Goal: Task Accomplishment & Management: Use online tool/utility

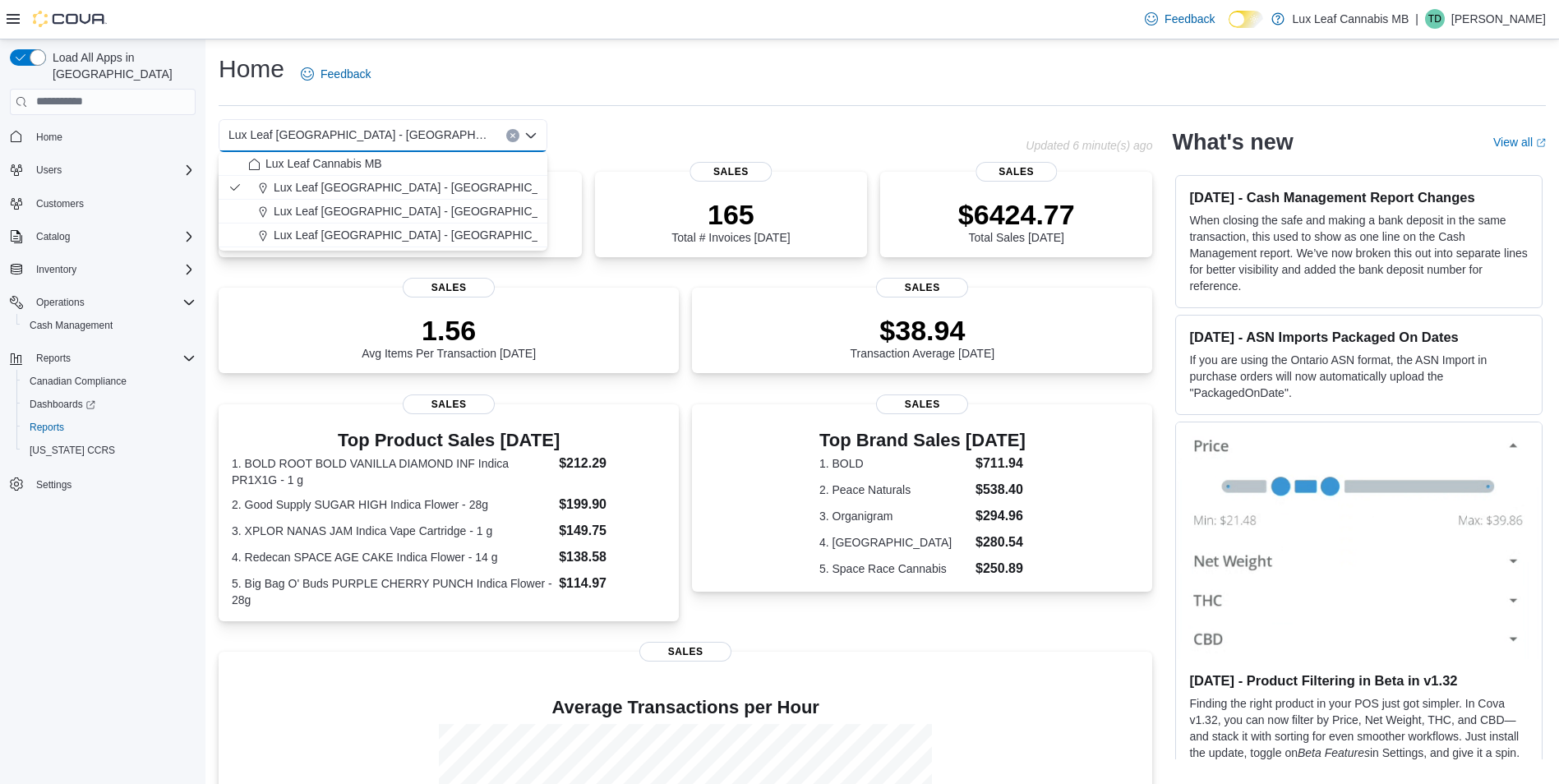
click at [979, 64] on div "Home Feedback" at bounding box center [882, 73] width 1327 height 43
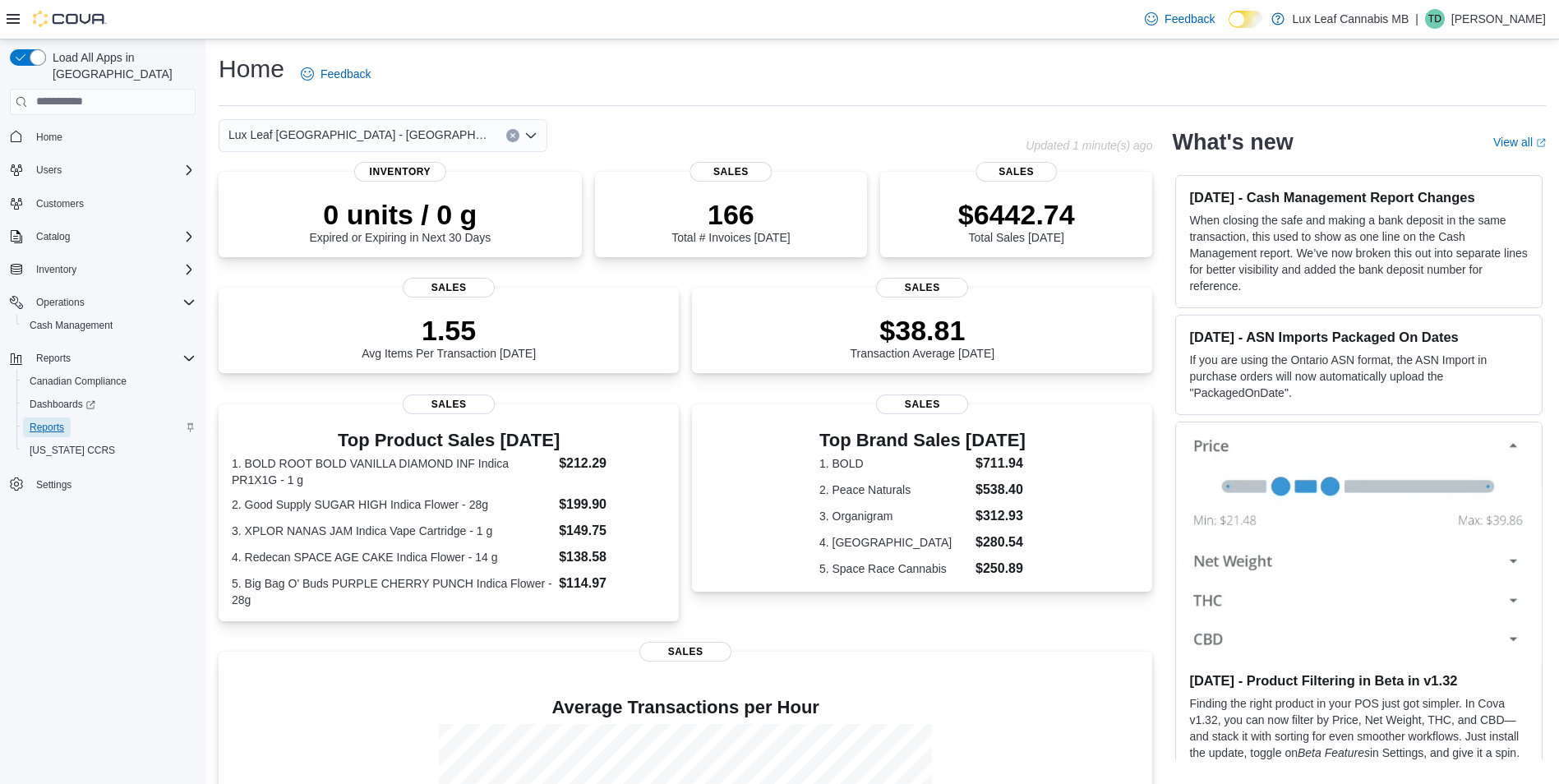
drag, startPoint x: 58, startPoint y: 412, endPoint x: 105, endPoint y: 410, distance: 47.0
click at [58, 421] on span "Reports" at bounding box center [47, 427] width 35 height 13
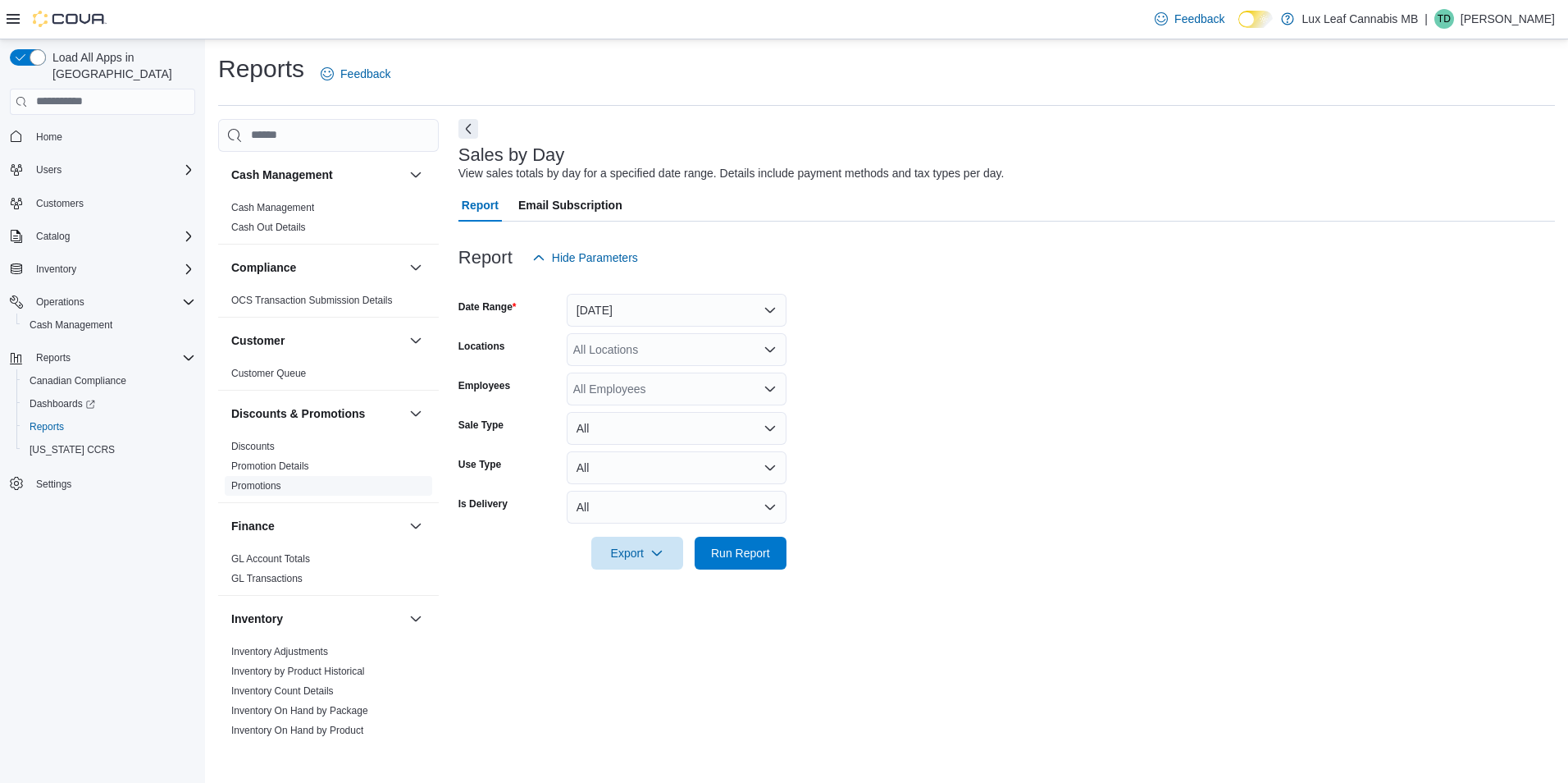
scroll to position [82, 0]
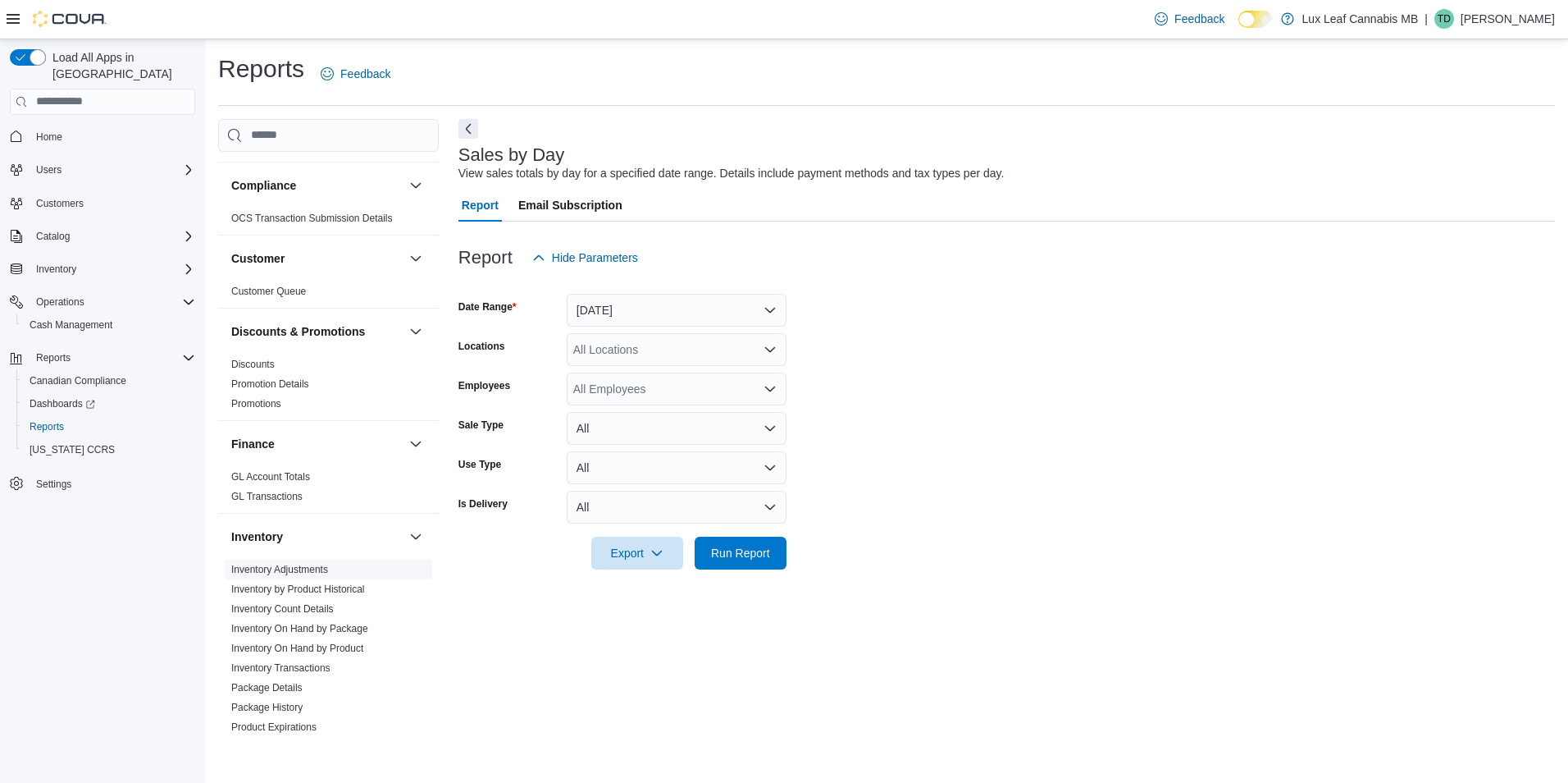
click at [284, 564] on link "Inventory Adjustments" at bounding box center [279, 569] width 97 height 11
click at [622, 318] on button "[DATE]" at bounding box center [677, 311] width 220 height 33
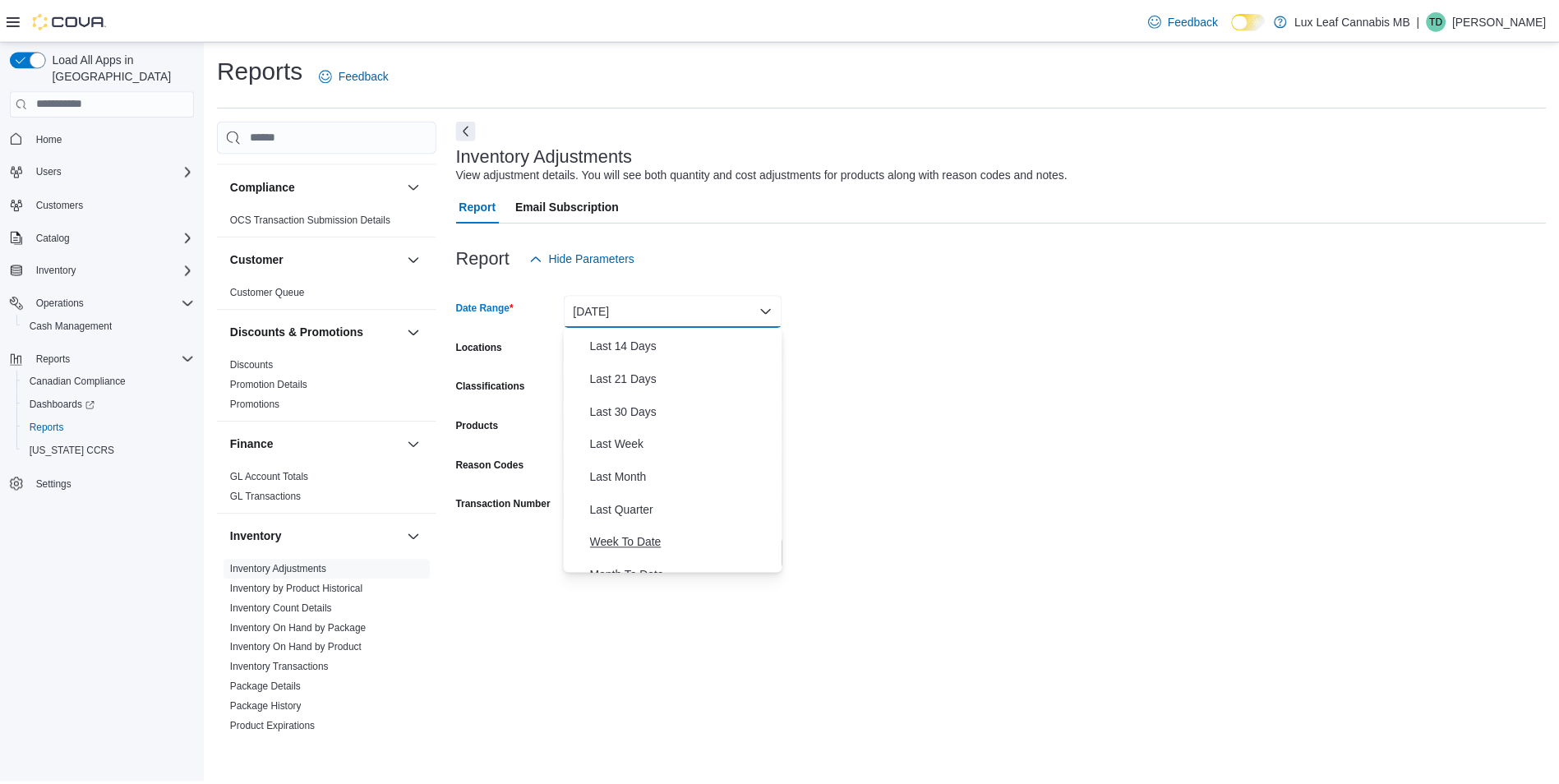
scroll to position [247, 0]
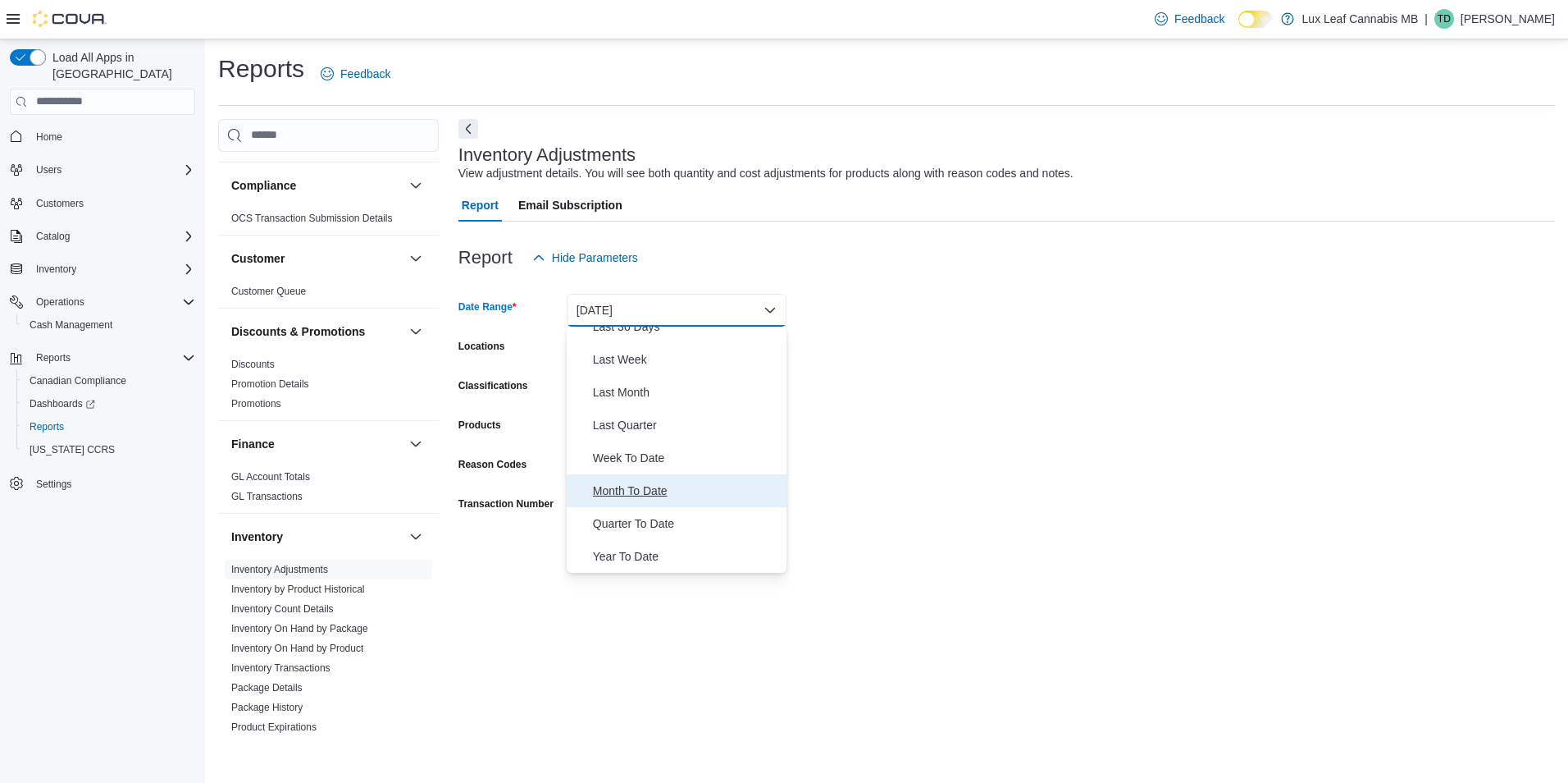
click at [628, 493] on span "Month To Date" at bounding box center [686, 491] width 187 height 20
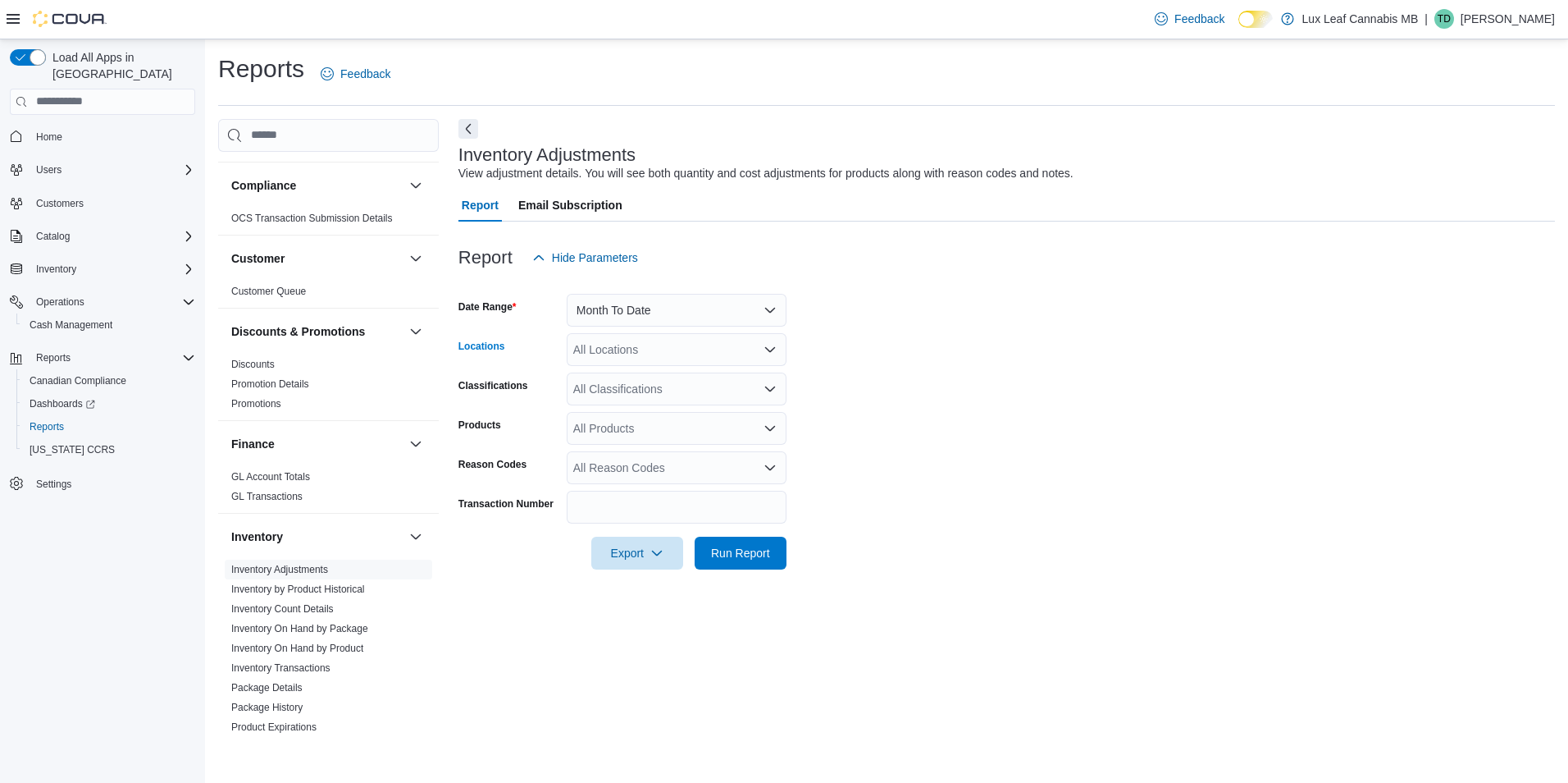
click at [617, 353] on div "All Locations" at bounding box center [677, 350] width 220 height 33
click at [693, 403] on span "Lux Leaf [GEOGRAPHIC_DATA] - [GEOGRAPHIC_DATA]" at bounding box center [750, 401] width 297 height 17
click at [892, 320] on form "Date Range Month To Date Locations Lux Leaf [GEOGRAPHIC_DATA] - [GEOGRAPHIC_DAT…" at bounding box center [1006, 421] width 1097 height 295
click at [721, 557] on span "Run Report" at bounding box center [741, 552] width 59 height 17
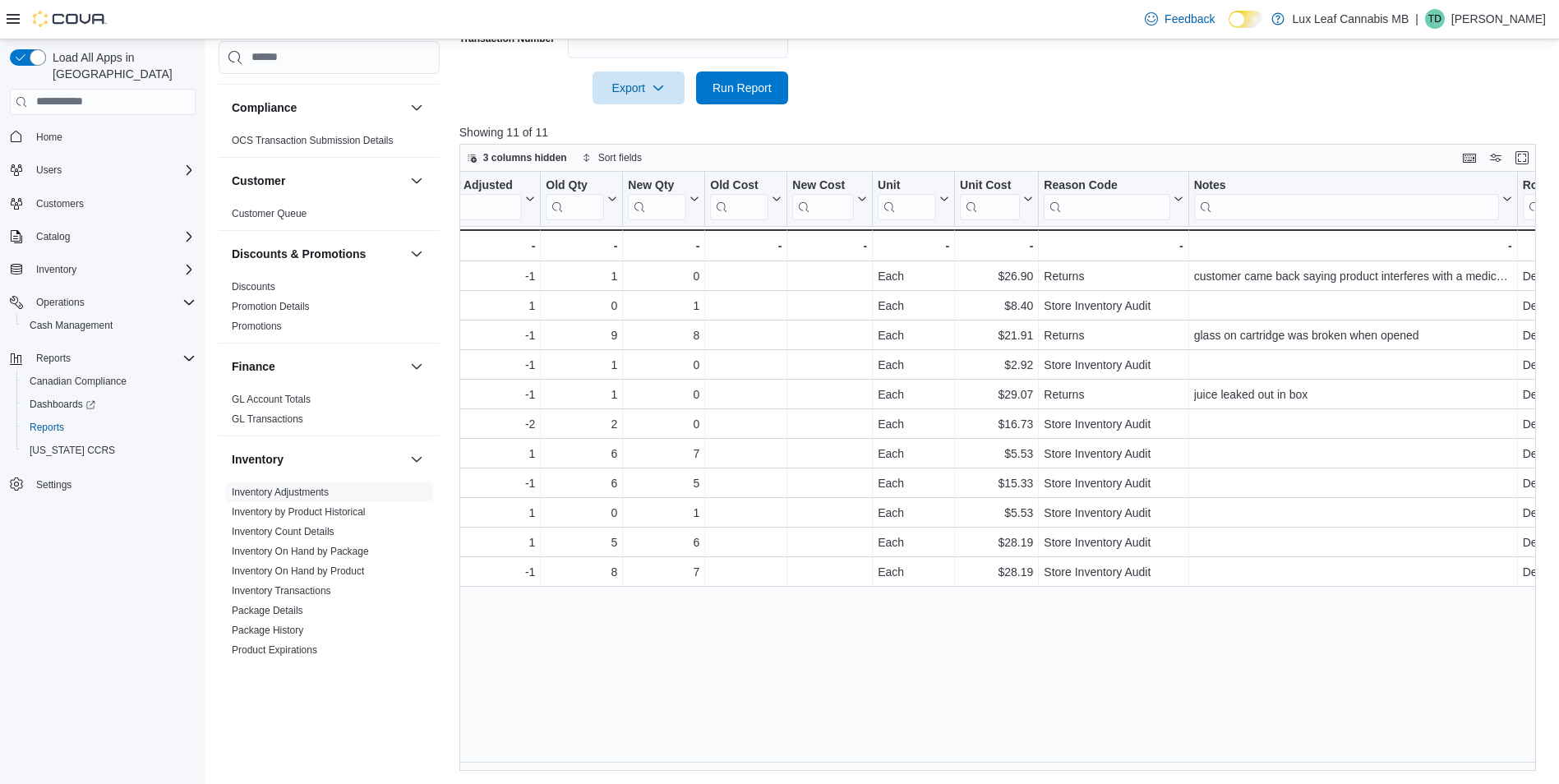
scroll to position [0, 1253]
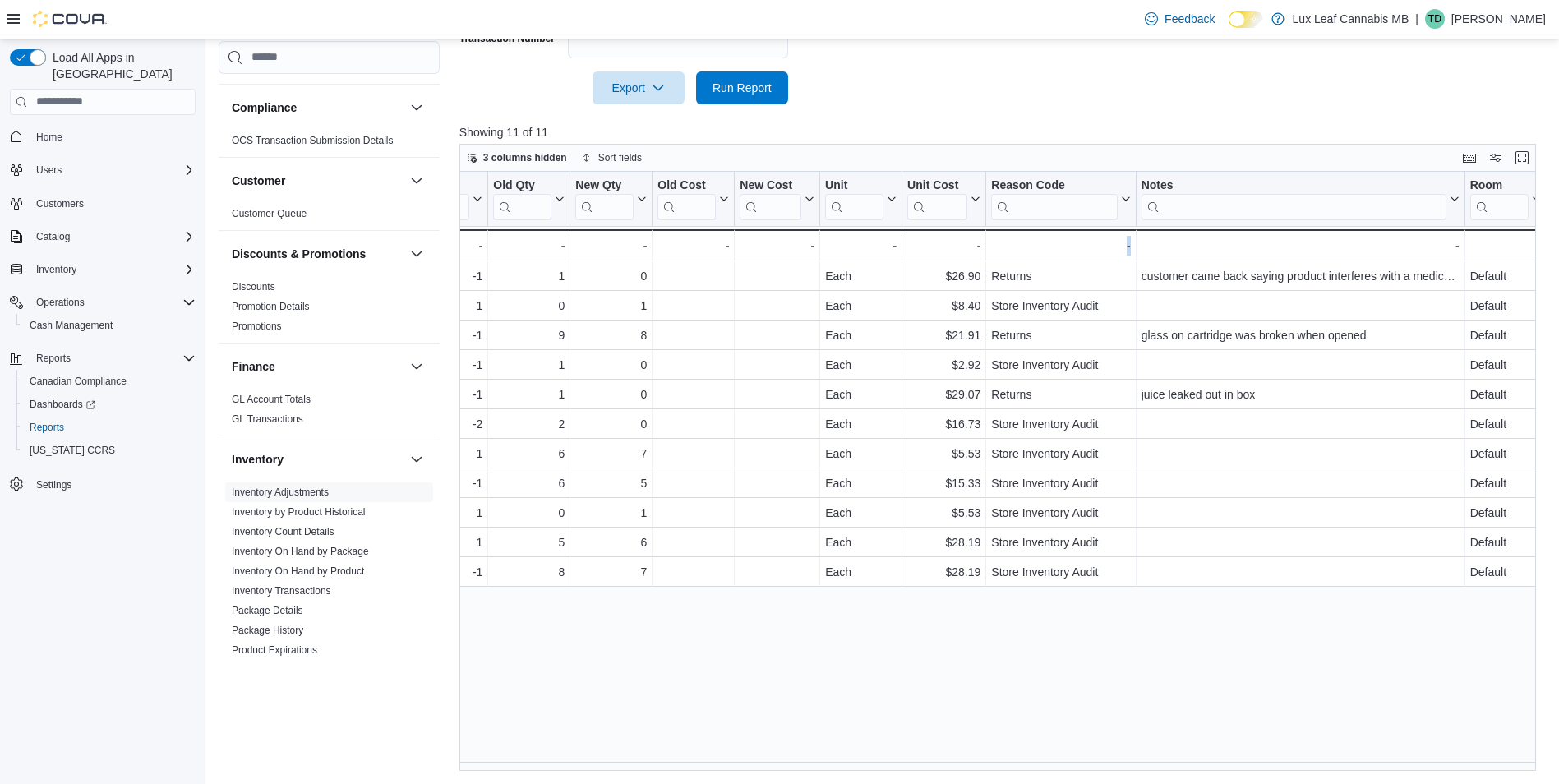
drag, startPoint x: 1089, startPoint y: 727, endPoint x: 1029, endPoint y: 726, distance: 60.0
click at [1029, 726] on div "Date Click to view column header actions Transaction # Click to view column hea…" at bounding box center [1003, 470] width 1088 height 598
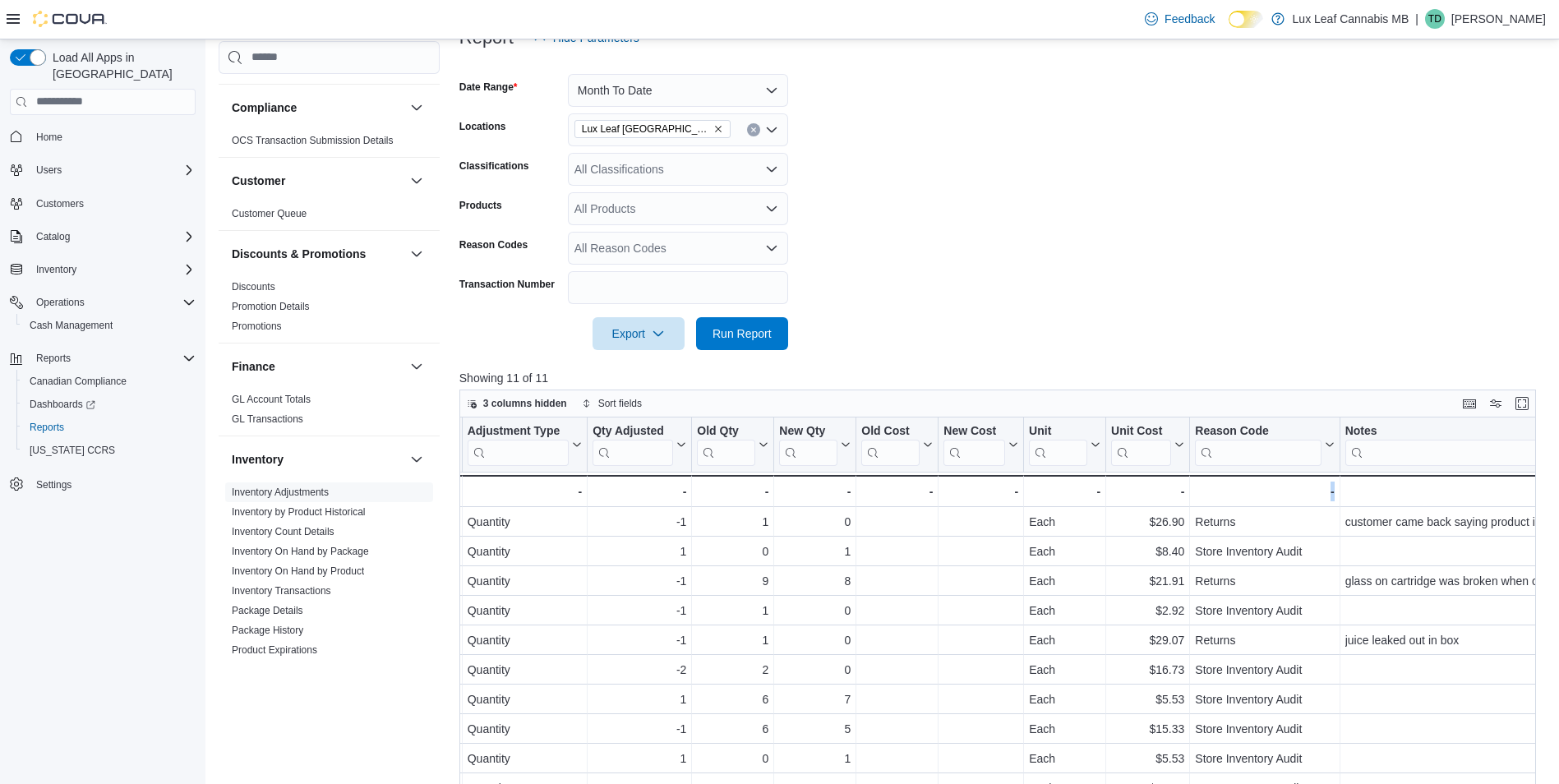
scroll to position [220, 0]
click at [614, 331] on span "Export" at bounding box center [638, 334] width 72 height 33
click at [629, 359] on button "Export to Excel" at bounding box center [641, 368] width 93 height 33
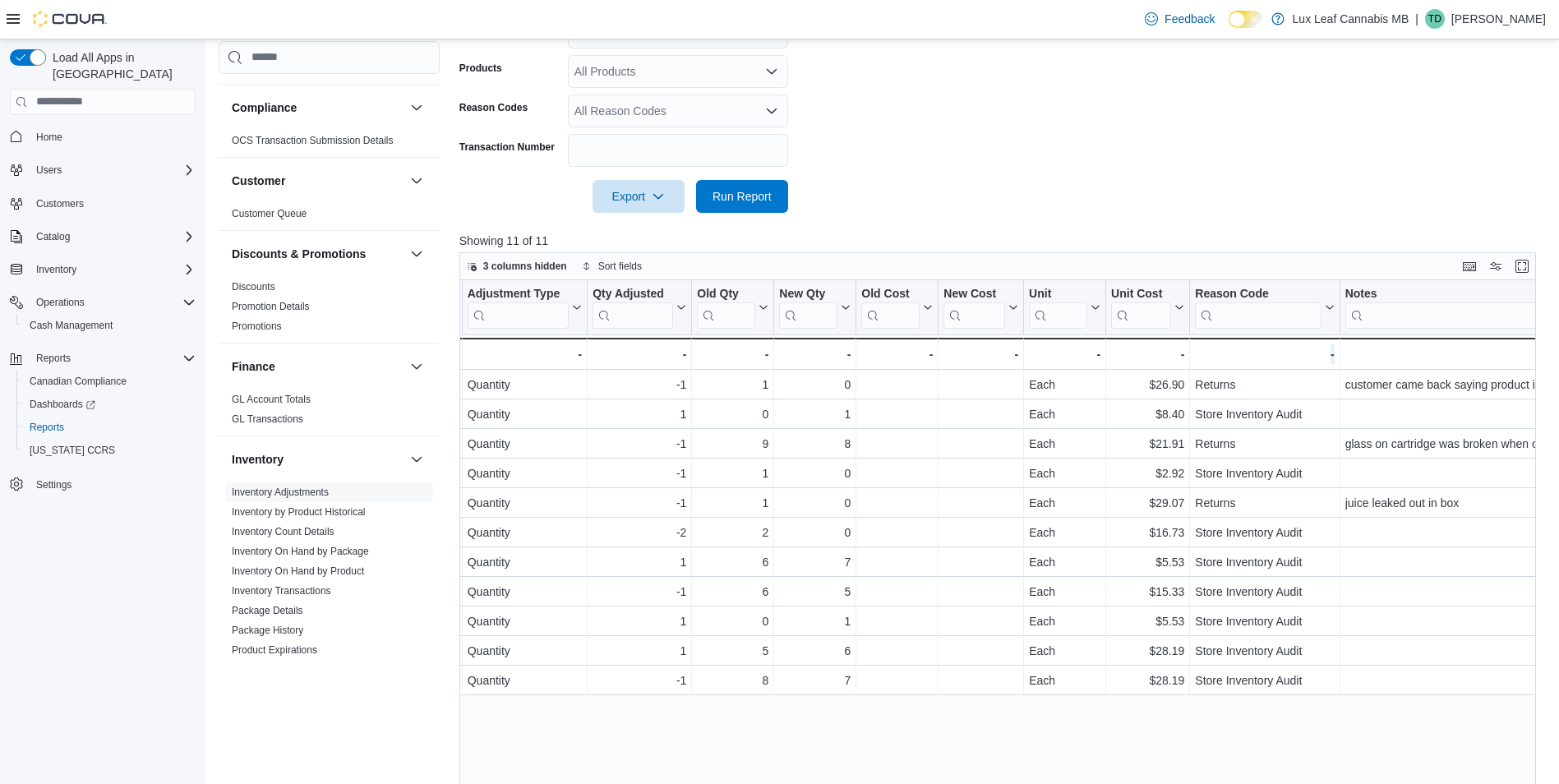
scroll to position [383, 0]
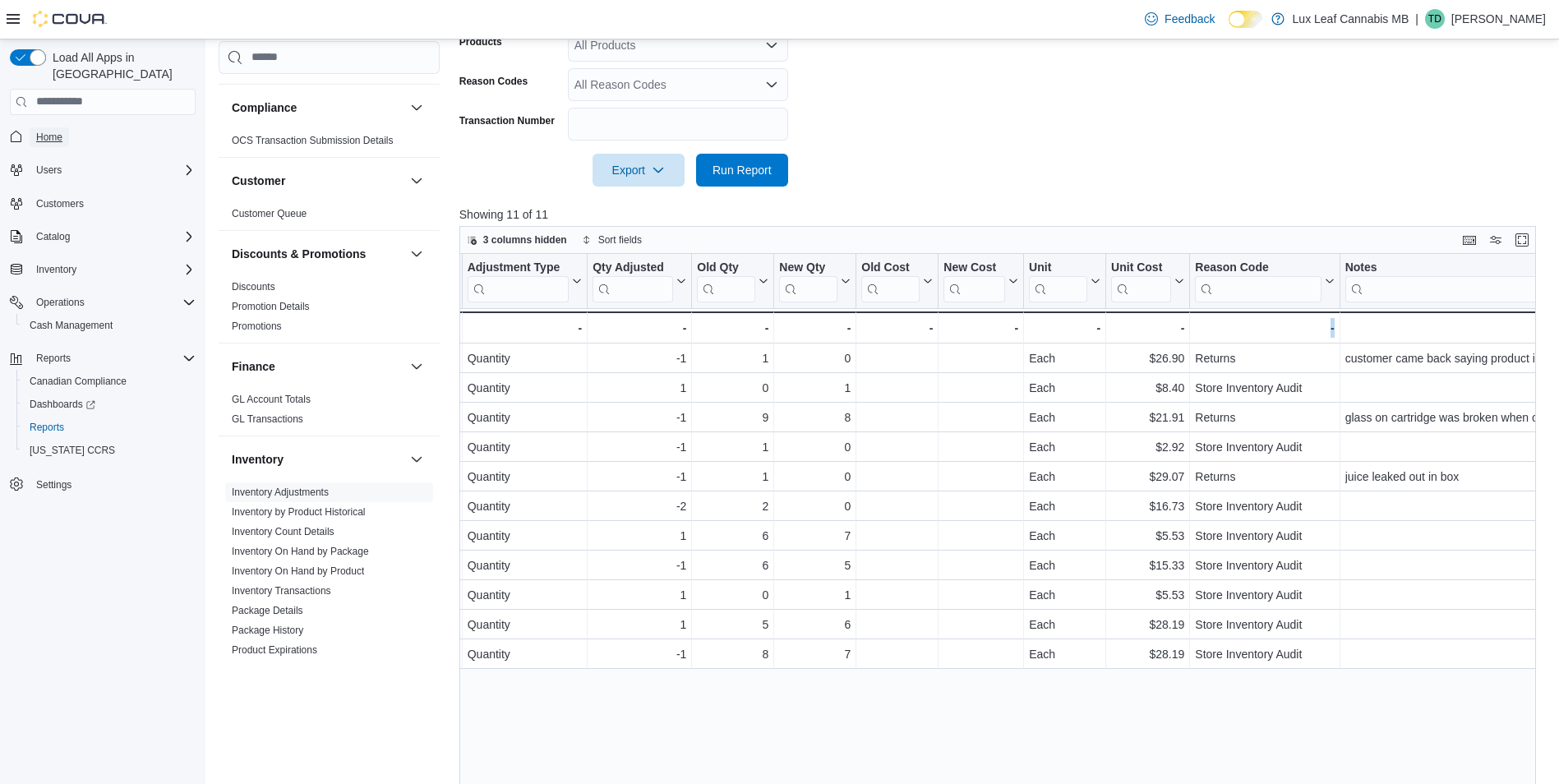
drag, startPoint x: 56, startPoint y: 112, endPoint x: 417, endPoint y: 164, distance: 364.7
click at [56, 127] on span "Home" at bounding box center [49, 137] width 26 height 20
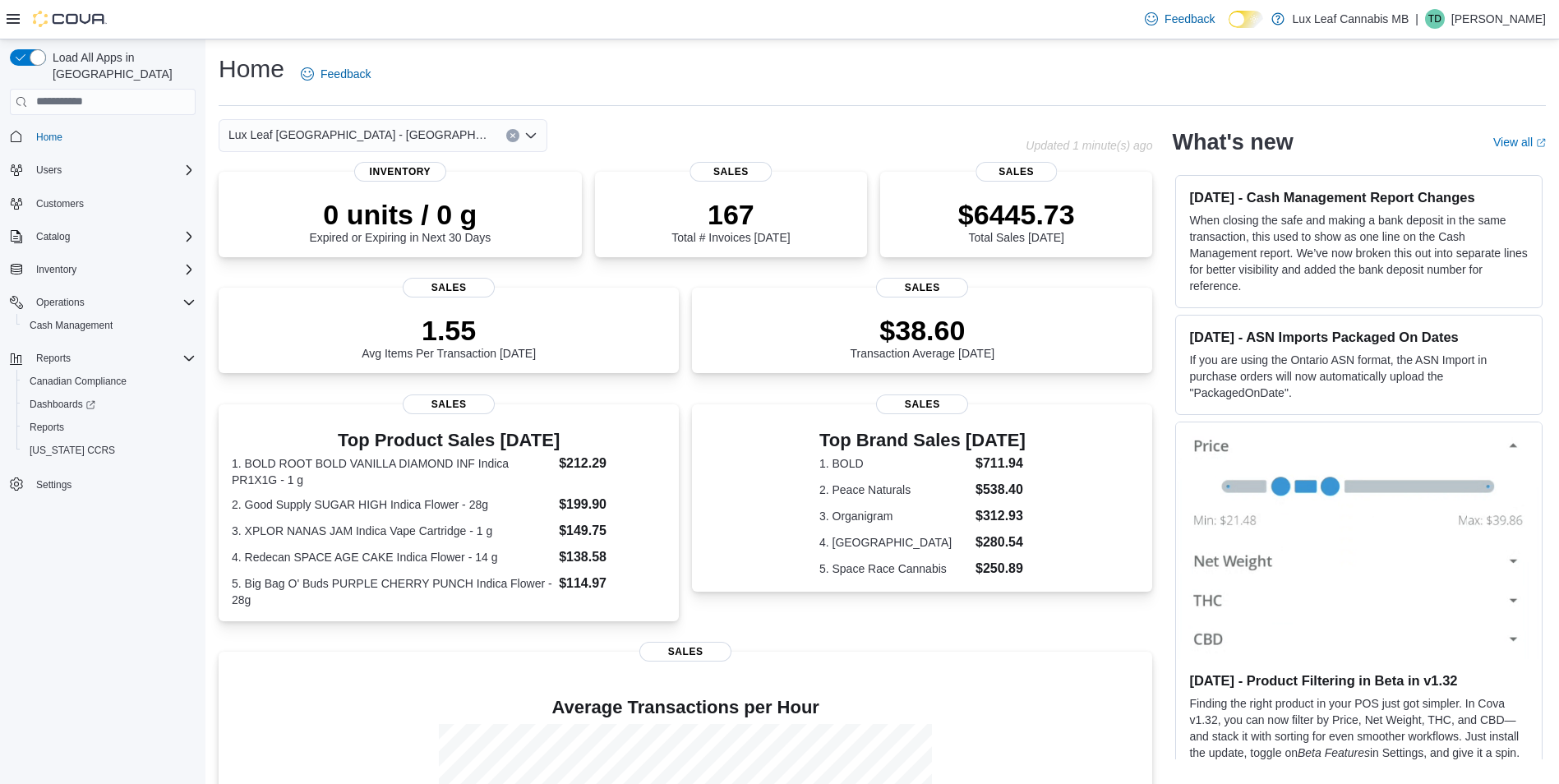
click at [451, 138] on div "Lux Leaf [GEOGRAPHIC_DATA] - [GEOGRAPHIC_DATA]" at bounding box center [383, 136] width 329 height 33
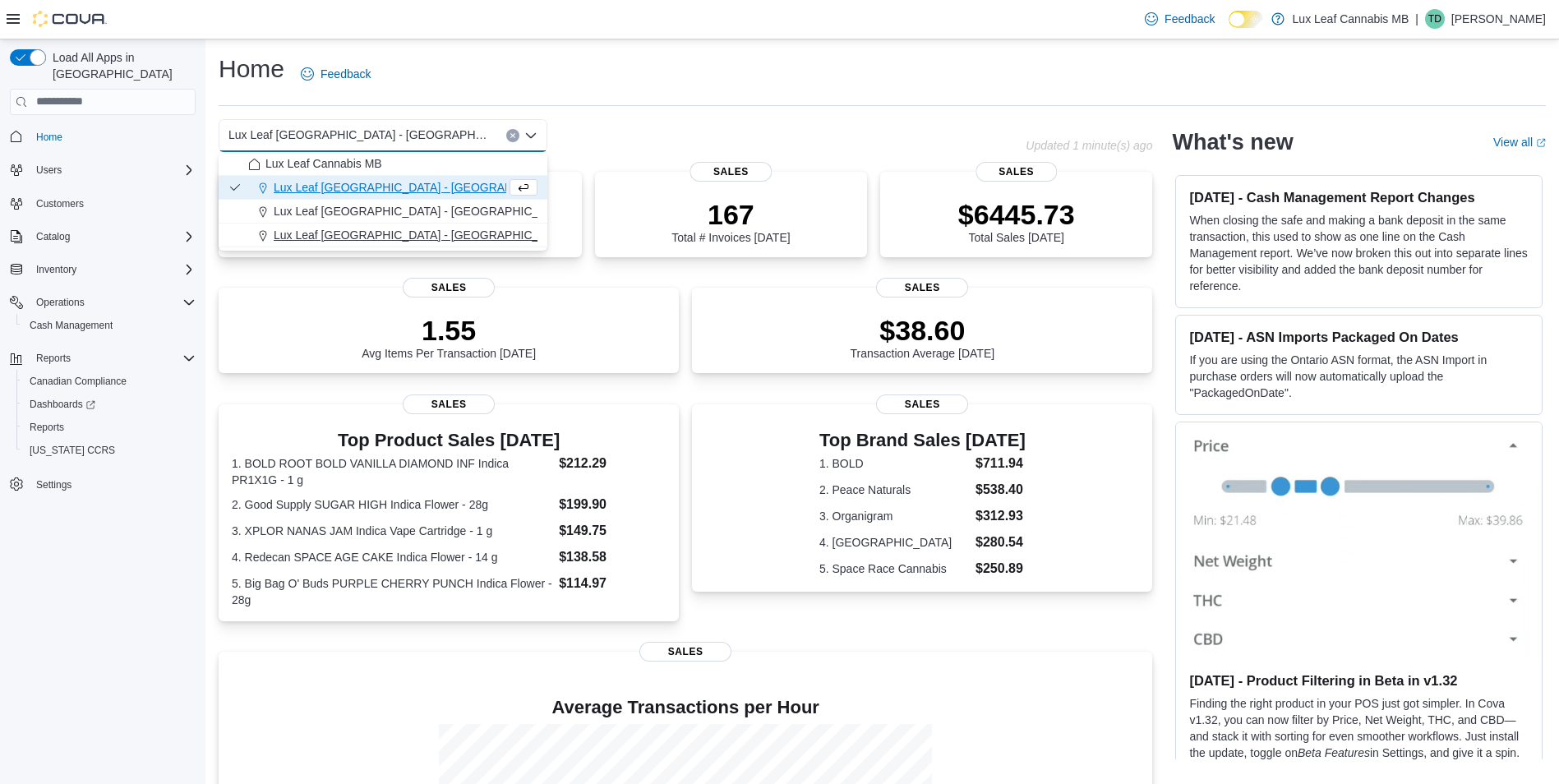
click at [428, 230] on span "Lux Leaf [GEOGRAPHIC_DATA] - [GEOGRAPHIC_DATA][PERSON_NAME]" at bounding box center [470, 234] width 392 height 17
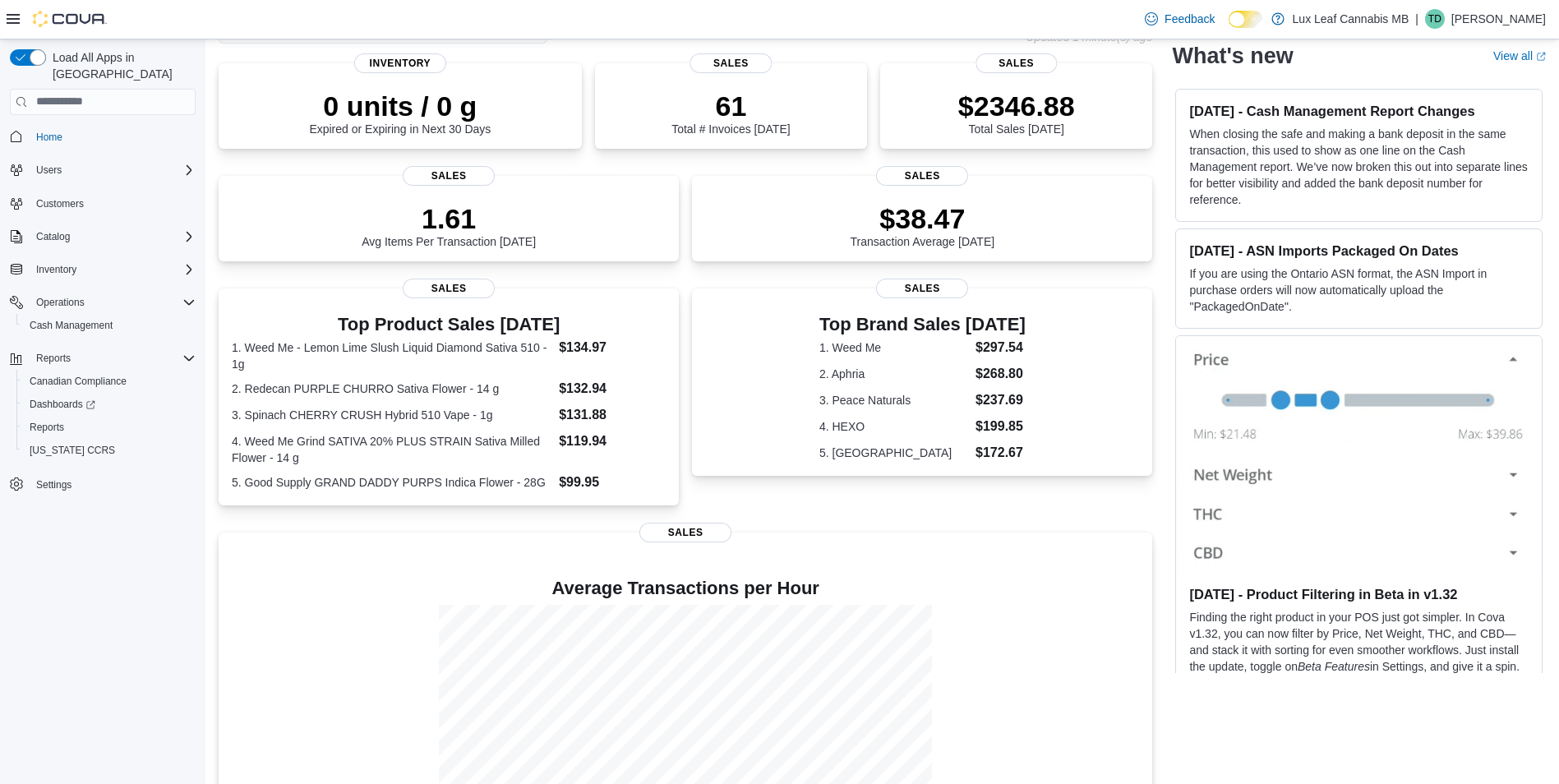
scroll to position [45, 0]
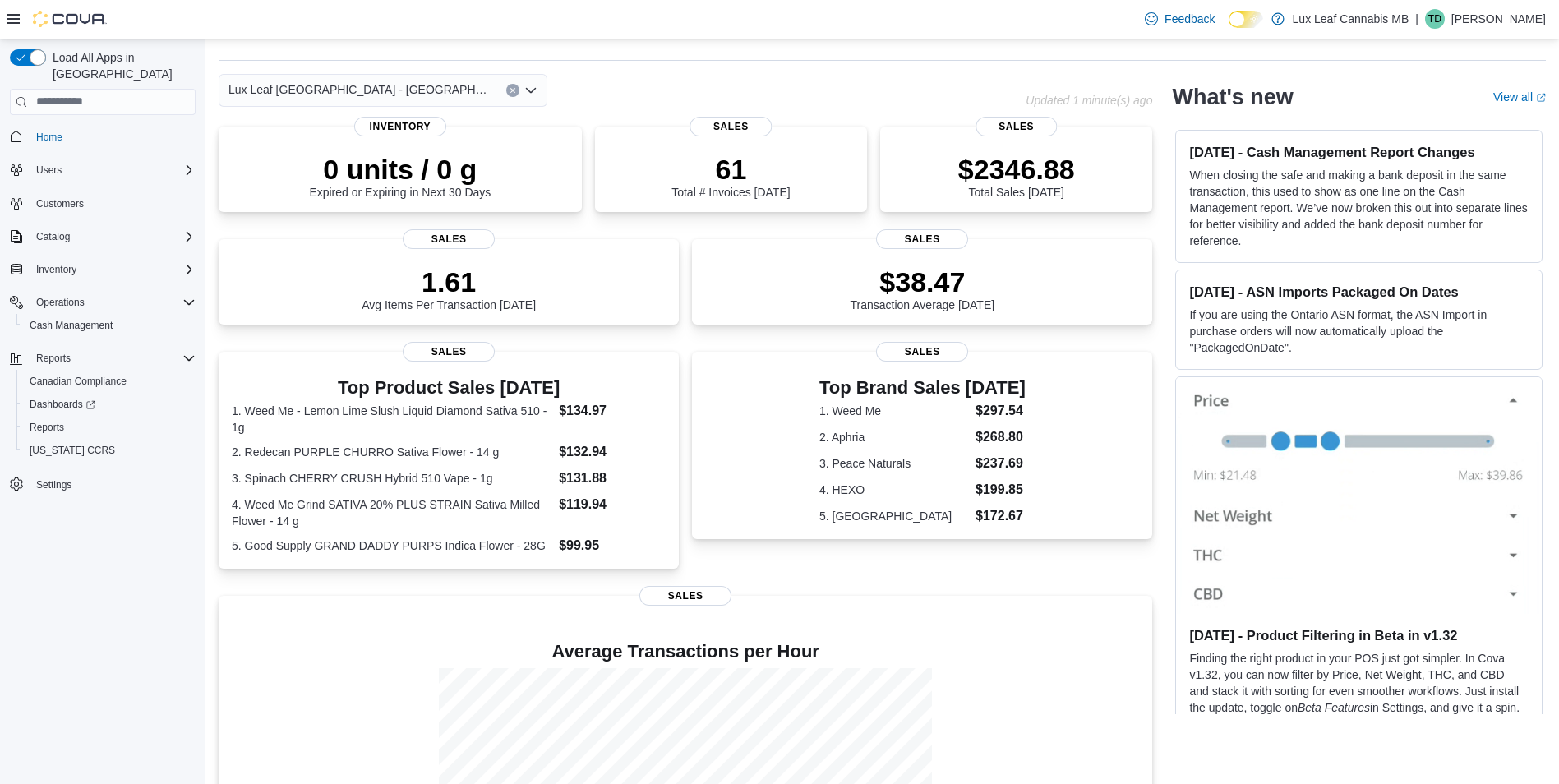
click at [446, 94] on div "Lux Leaf [GEOGRAPHIC_DATA] - St. [PERSON_NAME] box. Selected. Lux Leaf Winnipeg…" at bounding box center [383, 91] width 329 height 33
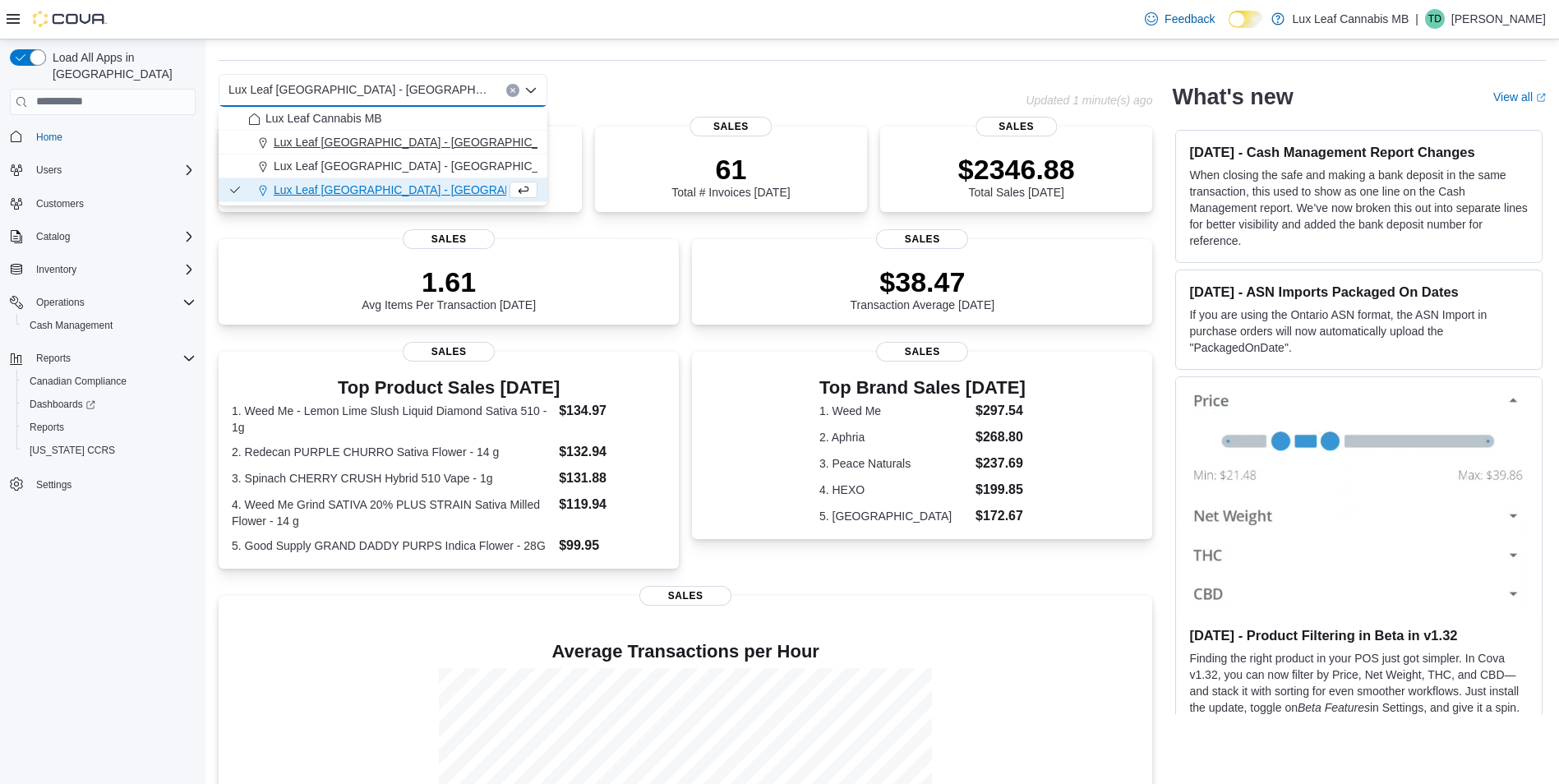
click at [408, 142] on span "Lux Leaf [GEOGRAPHIC_DATA] - [GEOGRAPHIC_DATA]" at bounding box center [422, 142] width 297 height 17
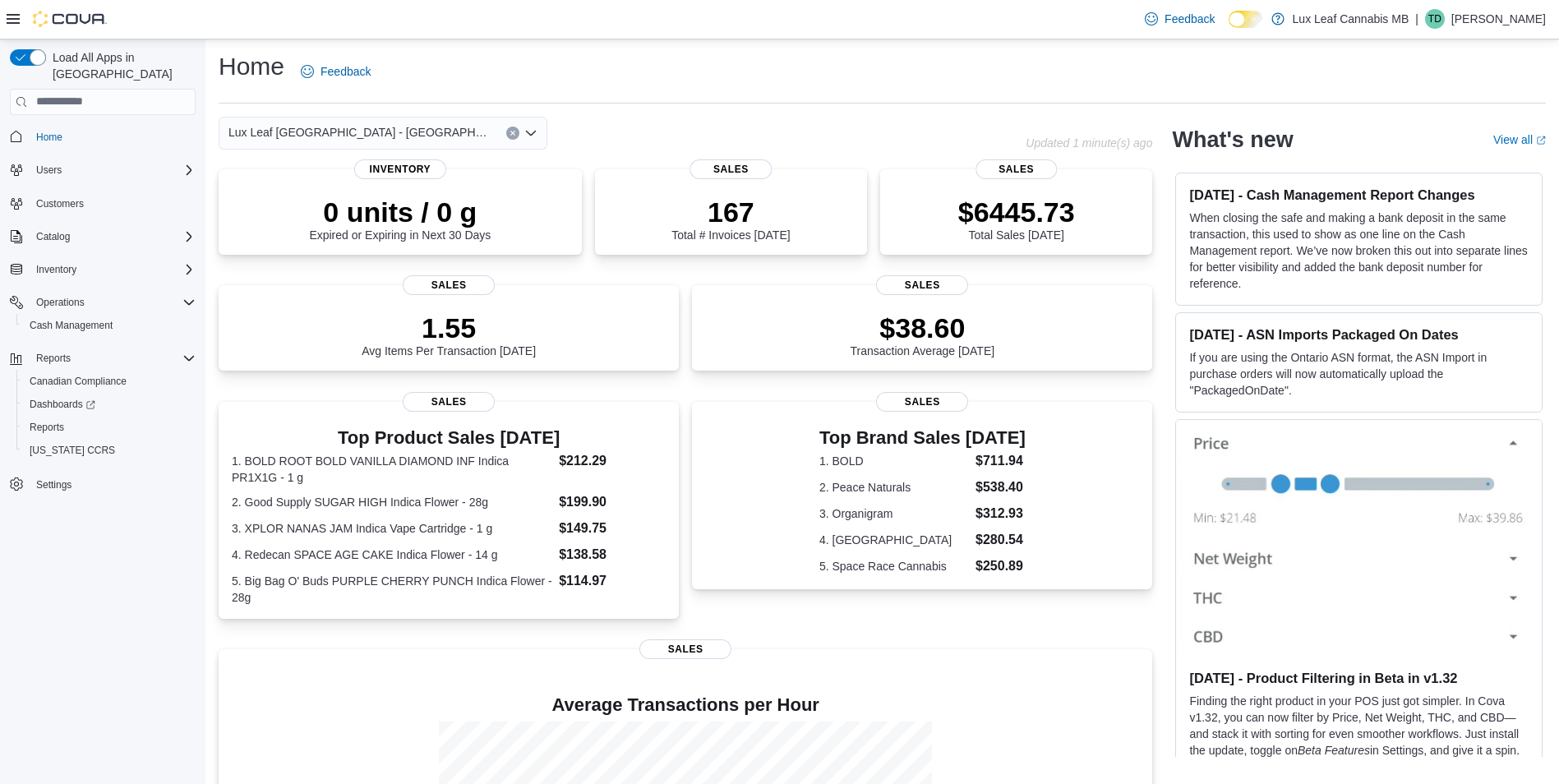
scroll to position [0, 0]
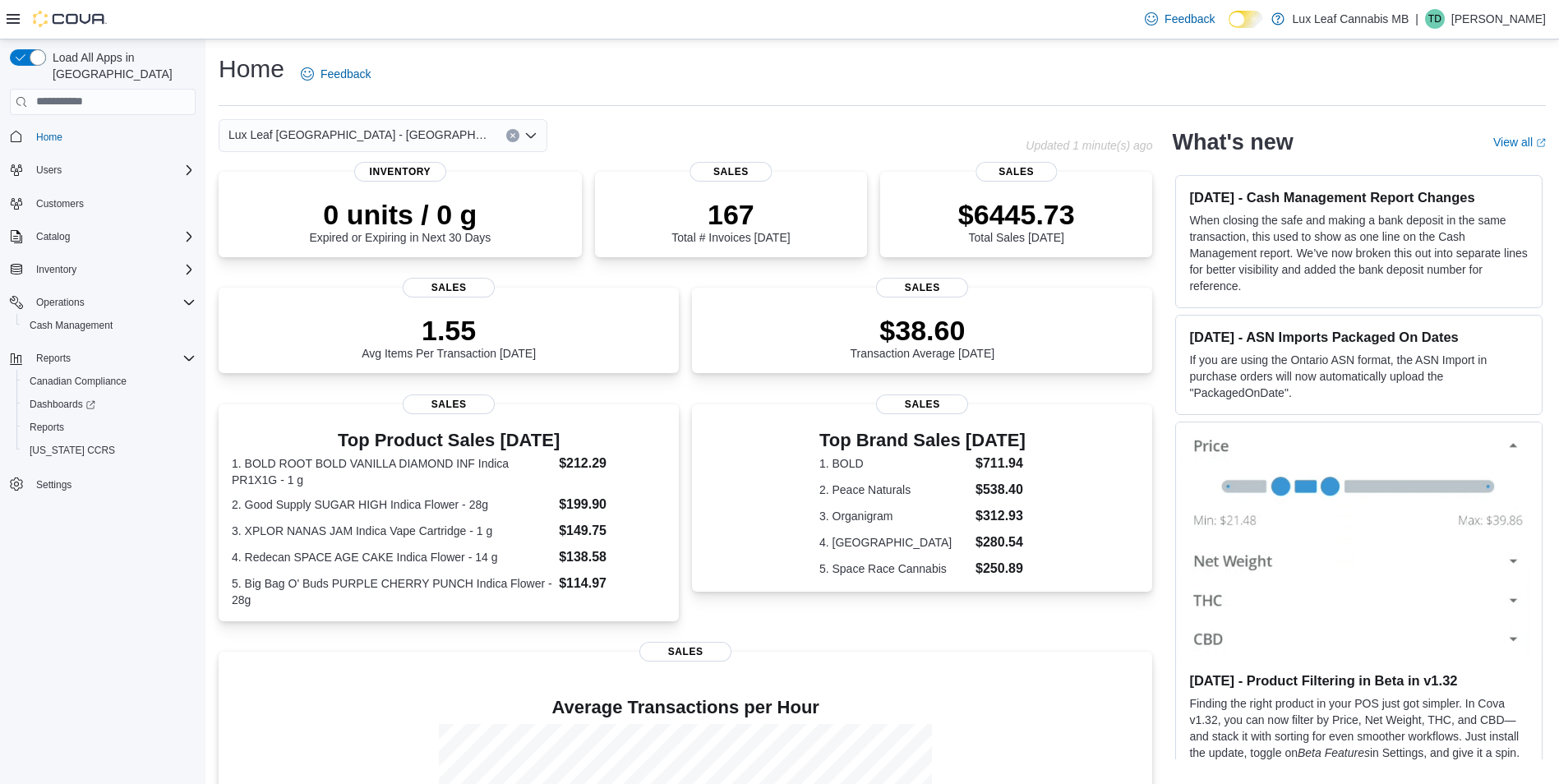
click at [426, 134] on div "Lux Leaf [GEOGRAPHIC_DATA] - [GEOGRAPHIC_DATA]" at bounding box center [383, 136] width 329 height 33
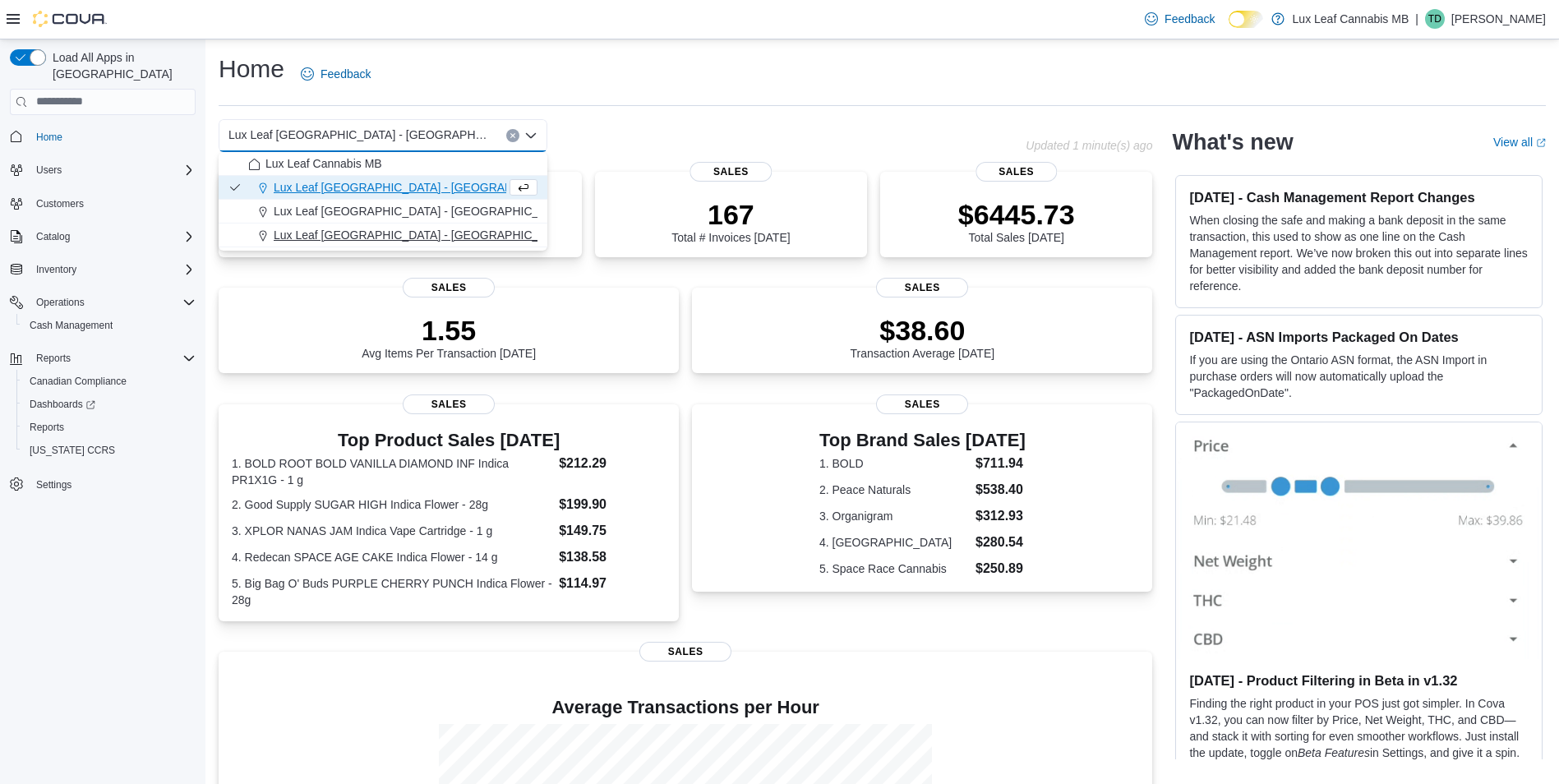
click at [422, 229] on span "Lux Leaf [GEOGRAPHIC_DATA] - [GEOGRAPHIC_DATA][PERSON_NAME]" at bounding box center [470, 234] width 392 height 17
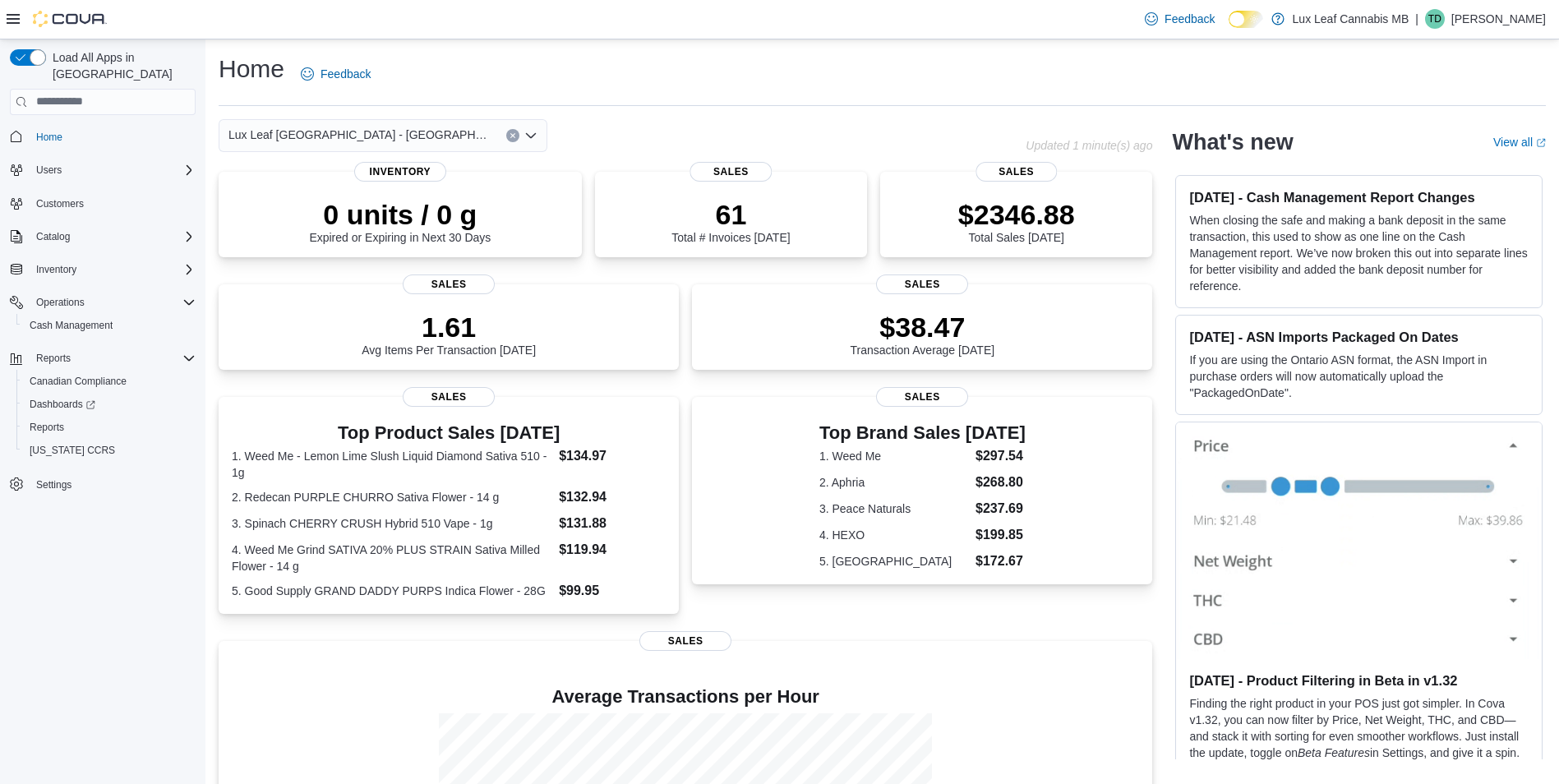
click at [403, 139] on div "Lux Leaf [GEOGRAPHIC_DATA] - St. [PERSON_NAME] box. Selected. Lux Leaf Winnipeg…" at bounding box center [383, 136] width 329 height 33
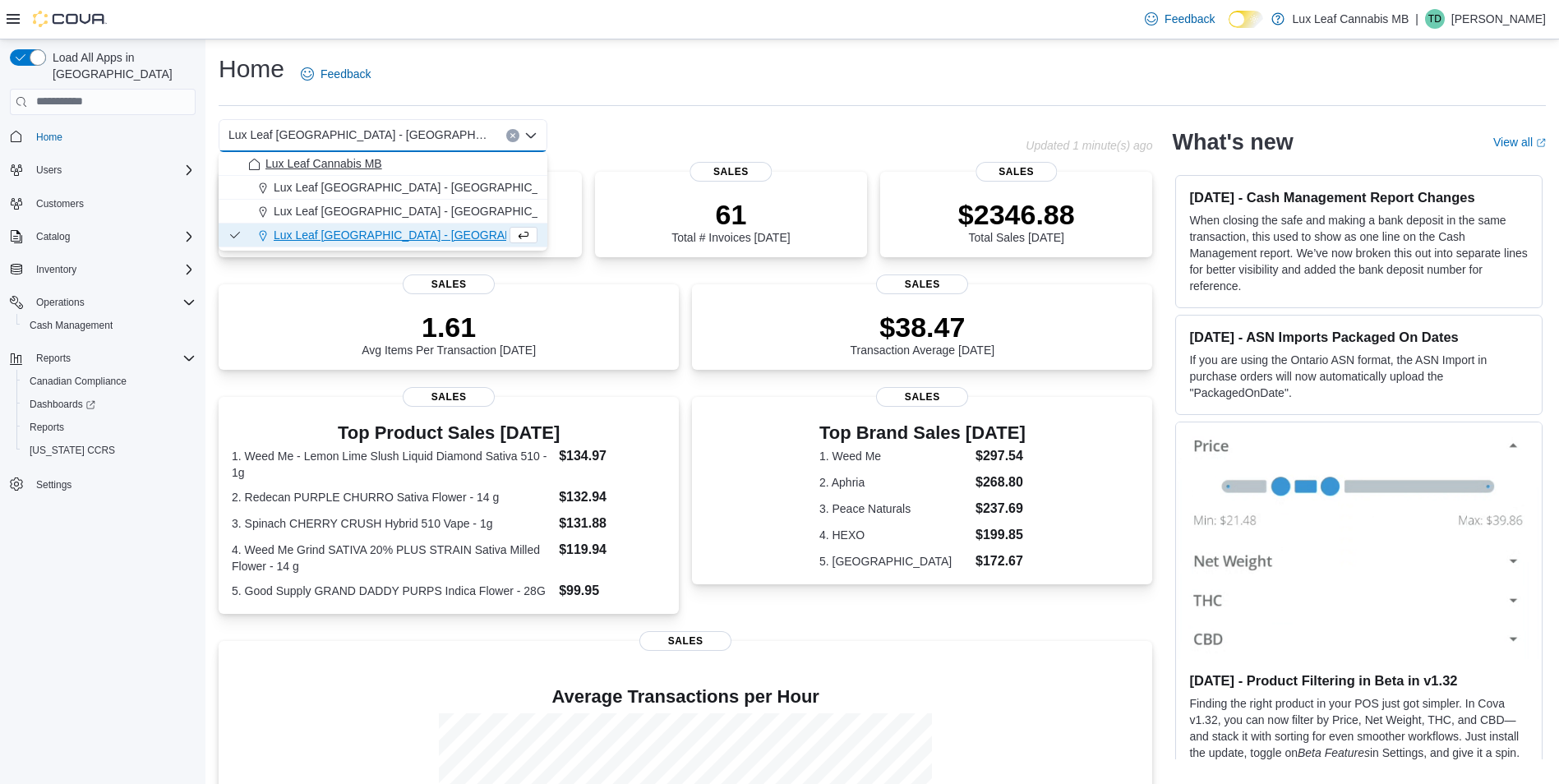
click at [424, 174] on button "Lux Leaf Cannabis MB" at bounding box center [383, 163] width 329 height 24
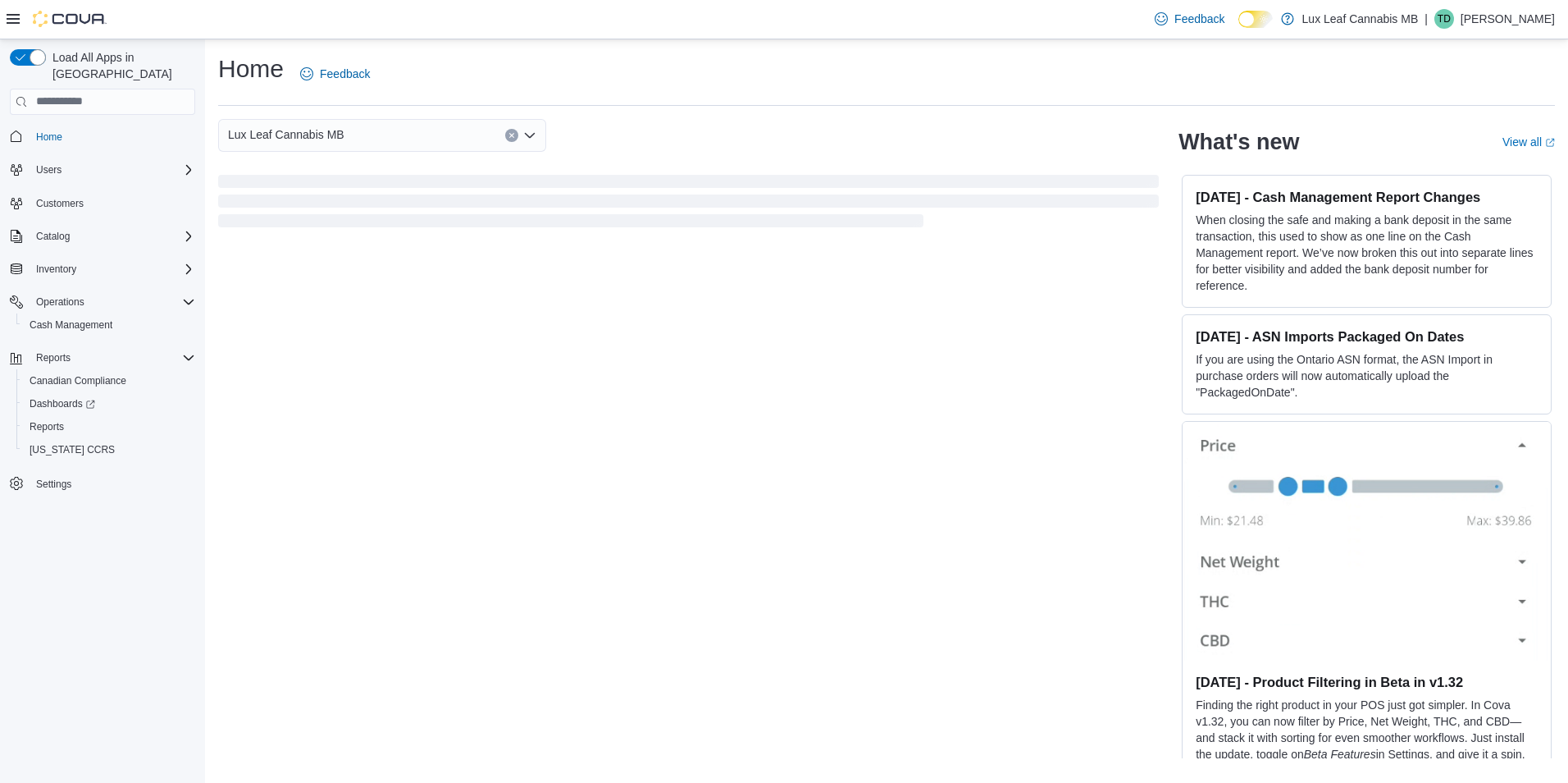
click at [381, 126] on div "Lux Leaf Cannabis MB" at bounding box center [382, 136] width 328 height 33
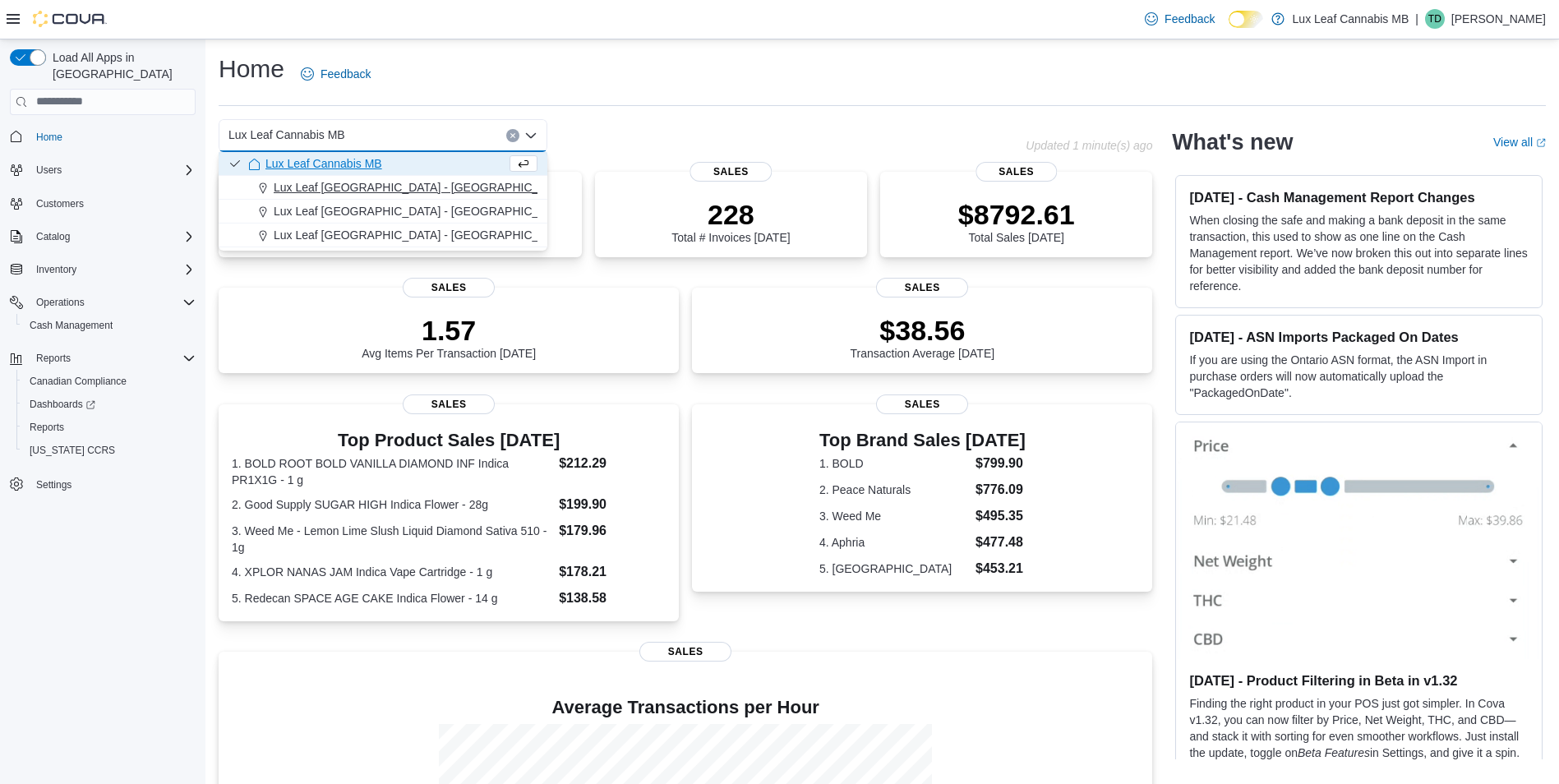
click at [397, 182] on span "Lux Leaf [GEOGRAPHIC_DATA] - [GEOGRAPHIC_DATA]" at bounding box center [422, 187] width 297 height 17
